Goal: Task Accomplishment & Management: Complete application form

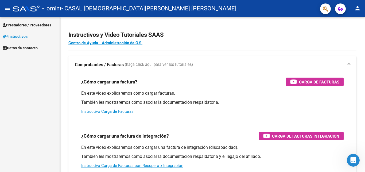
click at [20, 25] on span "Prestadores / Proveedores" at bounding box center [27, 25] width 49 height 6
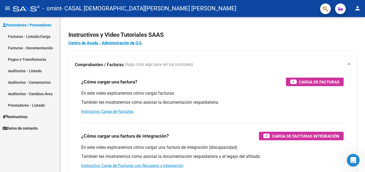
click at [26, 34] on link "Facturas - Listado/Carga" at bounding box center [30, 36] width 60 height 11
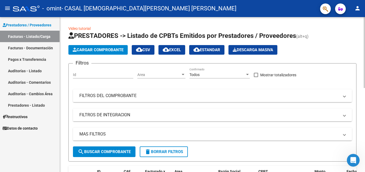
click at [114, 50] on span "Cargar Comprobante" at bounding box center [98, 50] width 51 height 5
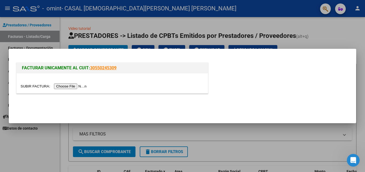
click at [82, 85] on input "file" at bounding box center [55, 87] width 68 height 6
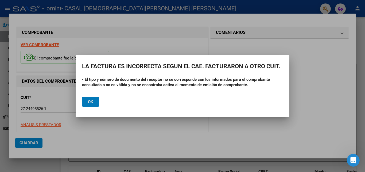
click at [93, 100] on button "Ok" at bounding box center [90, 102] width 17 height 10
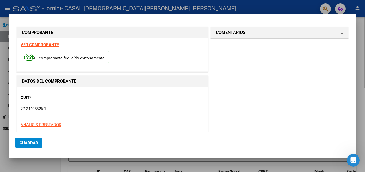
click at [363, 28] on div at bounding box center [182, 86] width 365 height 172
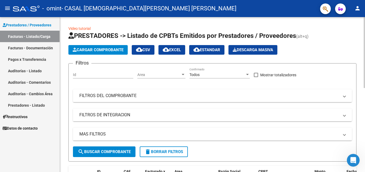
click at [112, 52] on span "Cargar Comprobante" at bounding box center [98, 50] width 51 height 5
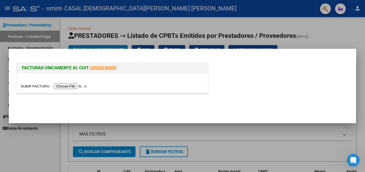
click at [76, 86] on input "file" at bounding box center [55, 87] width 68 height 6
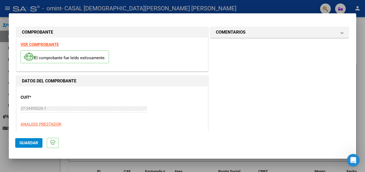
click at [30, 145] on span "Guardar" at bounding box center [28, 143] width 19 height 5
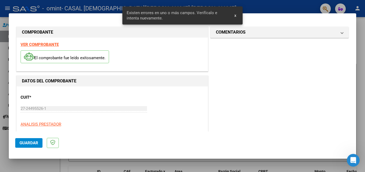
scroll to position [120, 0]
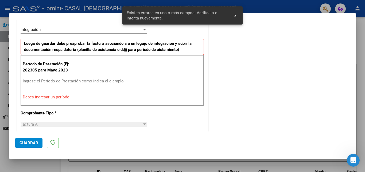
click at [74, 80] on input "Ingrese el Período de Prestación como indica el ejemplo" at bounding box center [84, 81] width 123 height 5
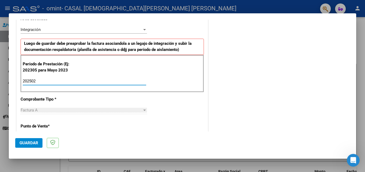
type input "202502"
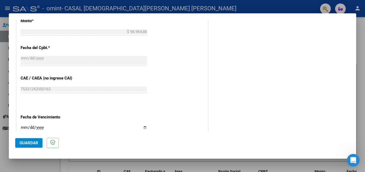
scroll to position [348, 0]
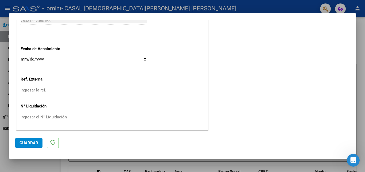
click at [37, 141] on span "Guardar" at bounding box center [28, 143] width 19 height 5
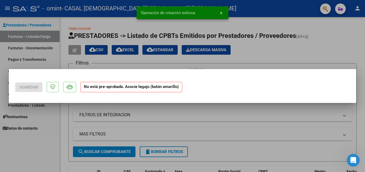
scroll to position [0, 0]
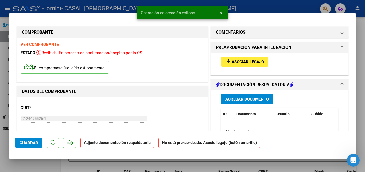
click at [239, 101] on span "Agregar Documento" at bounding box center [247, 99] width 44 height 5
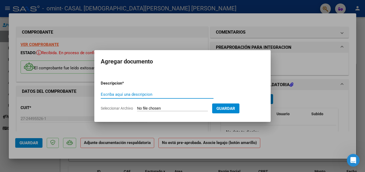
click at [184, 96] on input "Escriba aquí una descripcion" at bounding box center [157, 94] width 113 height 5
type input "PLANILLA DE ASISTENCIA"
click at [193, 108] on input "Seleccionar Archivo" at bounding box center [172, 108] width 71 height 5
click at [193, 107] on input "Seleccionar Archivo" at bounding box center [172, 108] width 71 height 5
type input "C:\fakepath\Asistencia [PERSON_NAME]-1.pdf"
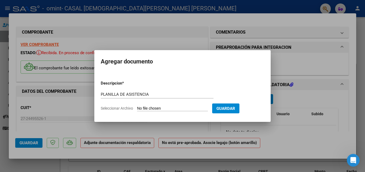
click at [189, 107] on input "Seleccionar Archivo" at bounding box center [172, 108] width 71 height 5
type input "C:\fakepath\Asistencia [PERSON_NAME]-1.pdf"
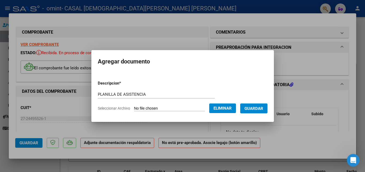
click at [258, 108] on span "Guardar" at bounding box center [253, 108] width 19 height 5
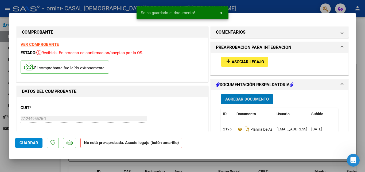
click at [33, 141] on span "Guardar" at bounding box center [28, 143] width 19 height 5
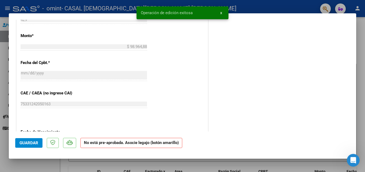
scroll to position [352, 0]
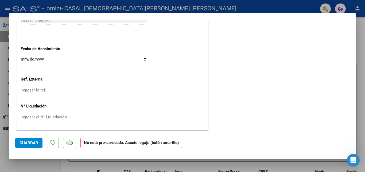
click at [364, 106] on div at bounding box center [182, 86] width 365 height 172
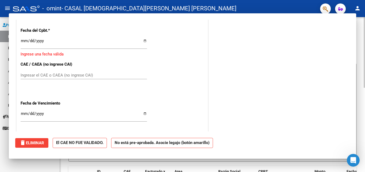
scroll to position [0, 0]
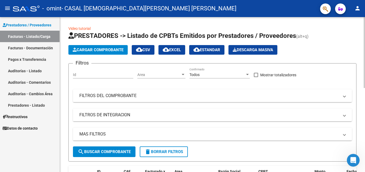
click at [97, 51] on span "Cargar Comprobante" at bounding box center [98, 50] width 51 height 5
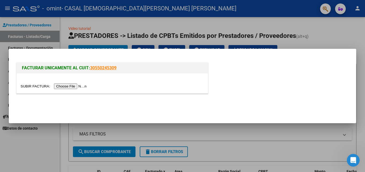
click at [83, 84] on input "file" at bounding box center [55, 87] width 68 height 6
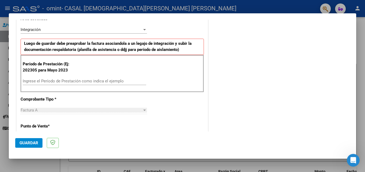
scroll to position [126, 0]
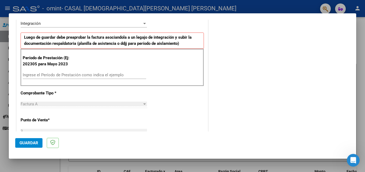
click at [104, 78] on div "Ingrese el Período de Prestación como indica el ejemplo" at bounding box center [84, 75] width 123 height 8
type input "202501"
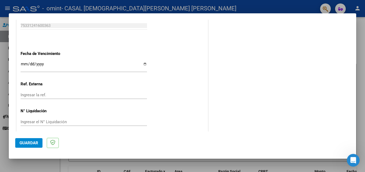
scroll to position [348, 0]
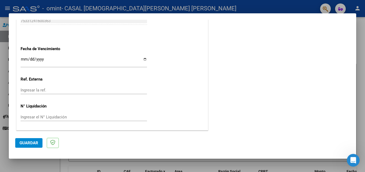
click at [24, 142] on span "Guardar" at bounding box center [28, 143] width 19 height 5
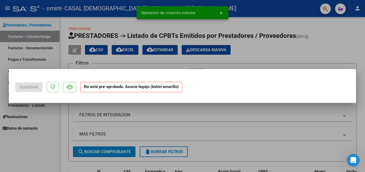
scroll to position [0, 0]
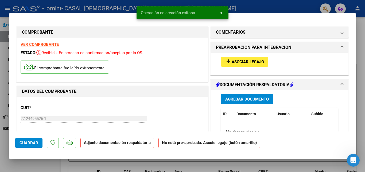
click at [248, 100] on span "Agregar Documento" at bounding box center [247, 99] width 44 height 5
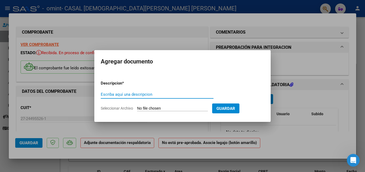
click at [163, 98] on div "Escriba aquí una descripcion" at bounding box center [157, 95] width 113 height 8
type input "PLANILLA DE ASISTENCIA"
click at [165, 109] on input "Seleccionar Archivo" at bounding box center [172, 108] width 71 height 5
type input "C:\fakepath\Asistencia [PERSON_NAME].pdf"
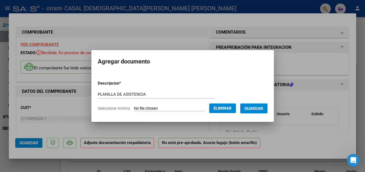
click at [252, 109] on span "Guardar" at bounding box center [253, 108] width 19 height 5
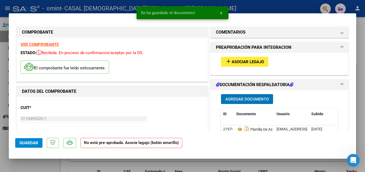
click at [26, 142] on span "Guardar" at bounding box center [28, 143] width 19 height 5
click at [361, 78] on div at bounding box center [182, 86] width 365 height 172
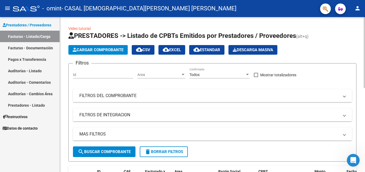
scroll to position [156, 0]
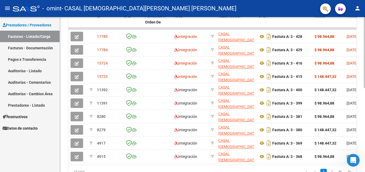
click at [364, 142] on div at bounding box center [363, 125] width 1 height 71
drag, startPoint x: 362, startPoint y: 142, endPoint x: 364, endPoint y: 131, distance: 10.8
click at [364, 131] on div "Video tutorial PRESTADORES -> Listado de CPBTs Emitidos por Prestadores / Prove…" at bounding box center [213, 28] width 306 height 334
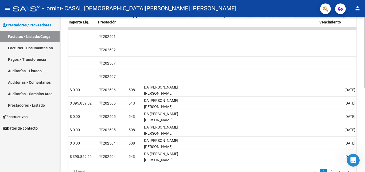
scroll to position [0, 838]
